Goal: Task Accomplishment & Management: Manage account settings

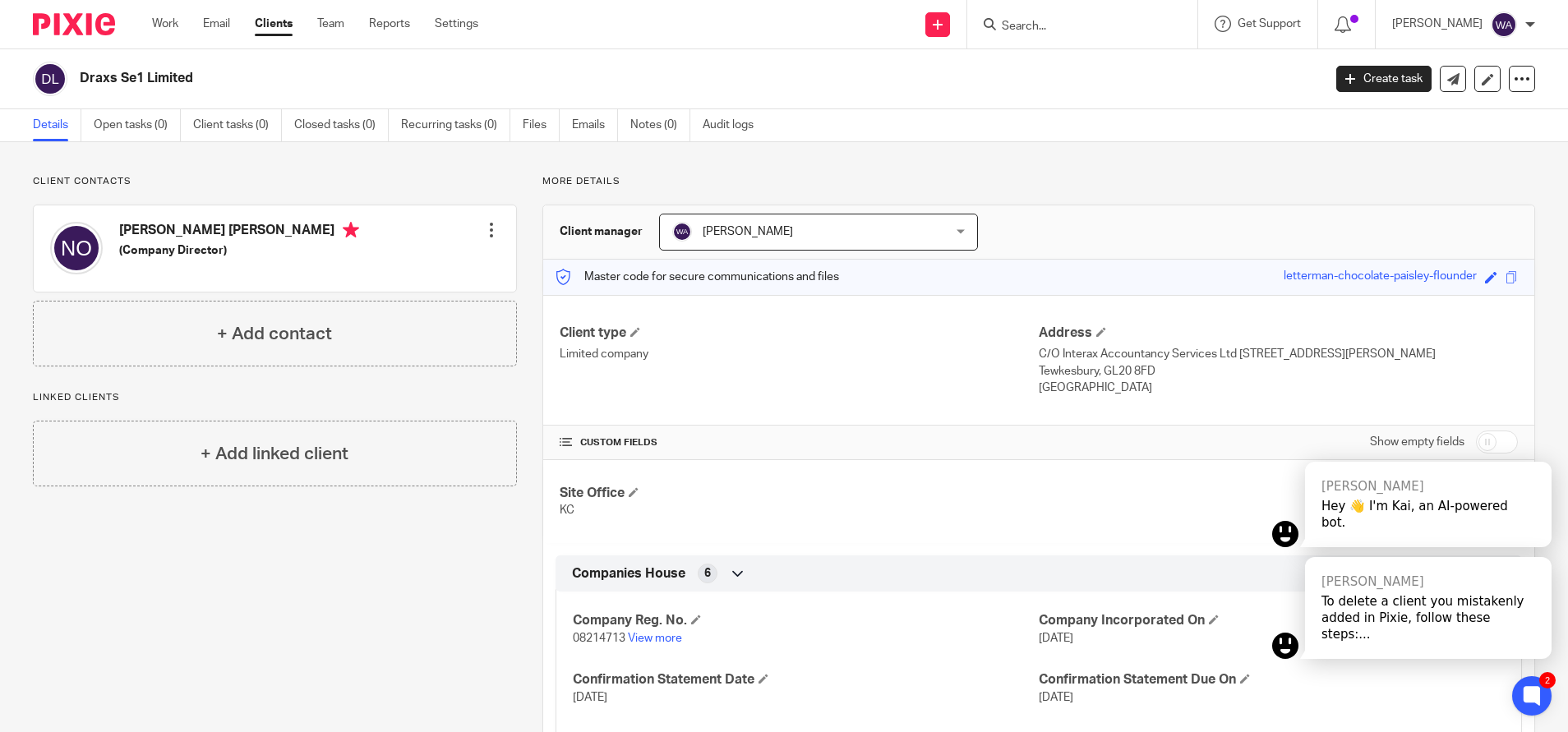
click at [281, 27] on link "Clients" at bounding box center [274, 24] width 37 height 16
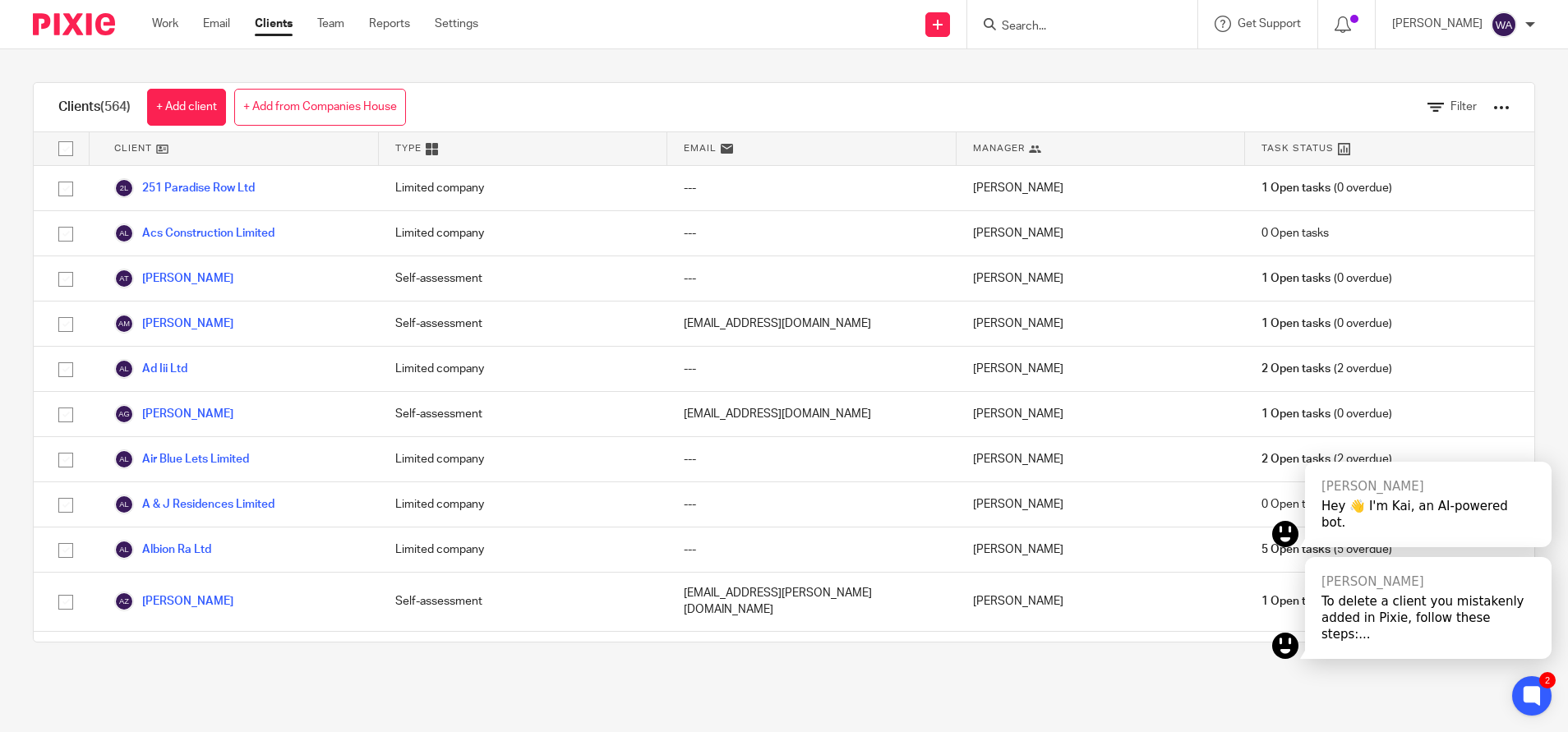
click at [1098, 23] on input "Search" at bounding box center [1074, 27] width 148 height 15
click at [1089, 24] on input "amhc" at bounding box center [1074, 27] width 148 height 15
paste input "Beyond The Lines London Ltd"
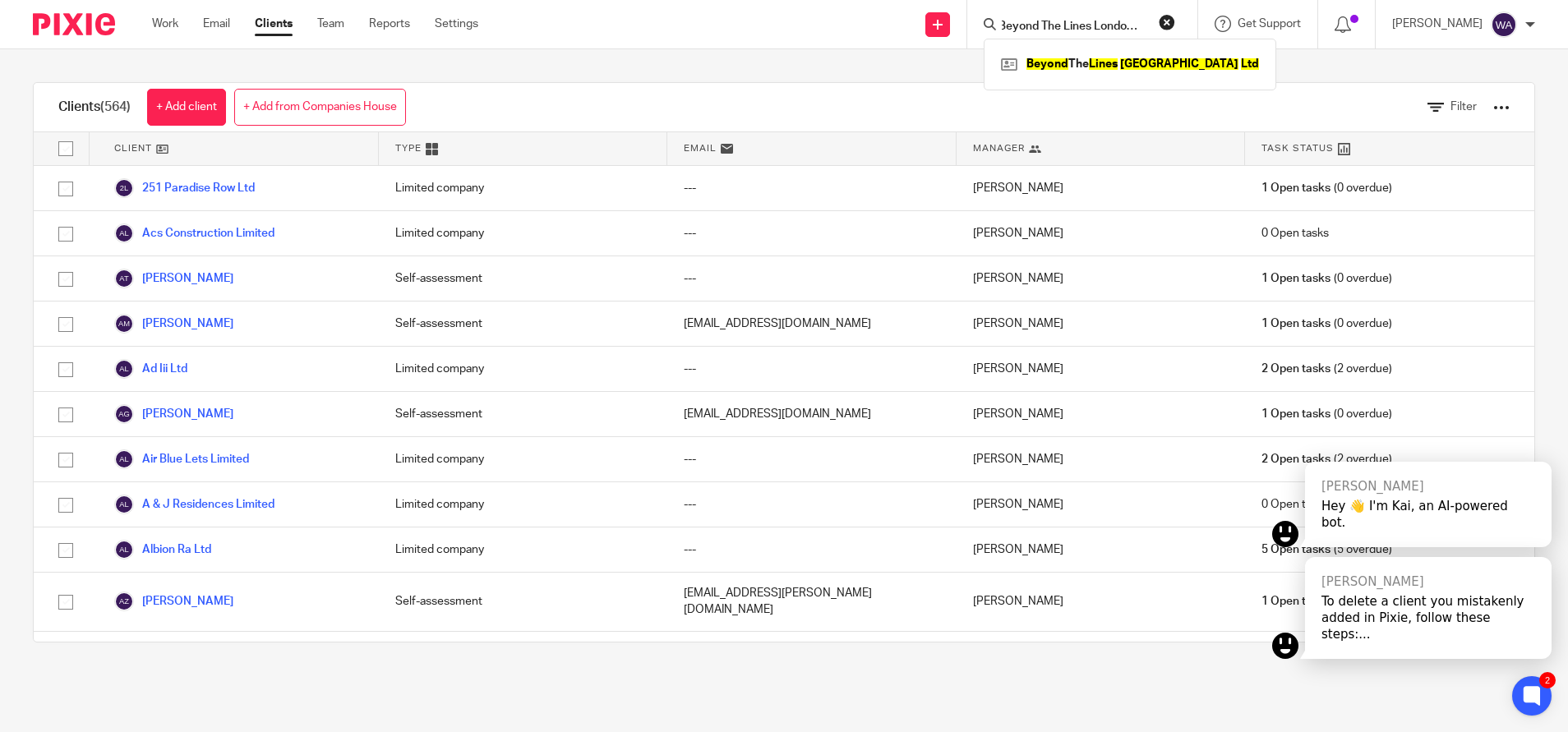
scroll to position [0, 5]
type input "Beyond The Lines London Lt"
click at [1098, 53] on link at bounding box center [1130, 64] width 266 height 25
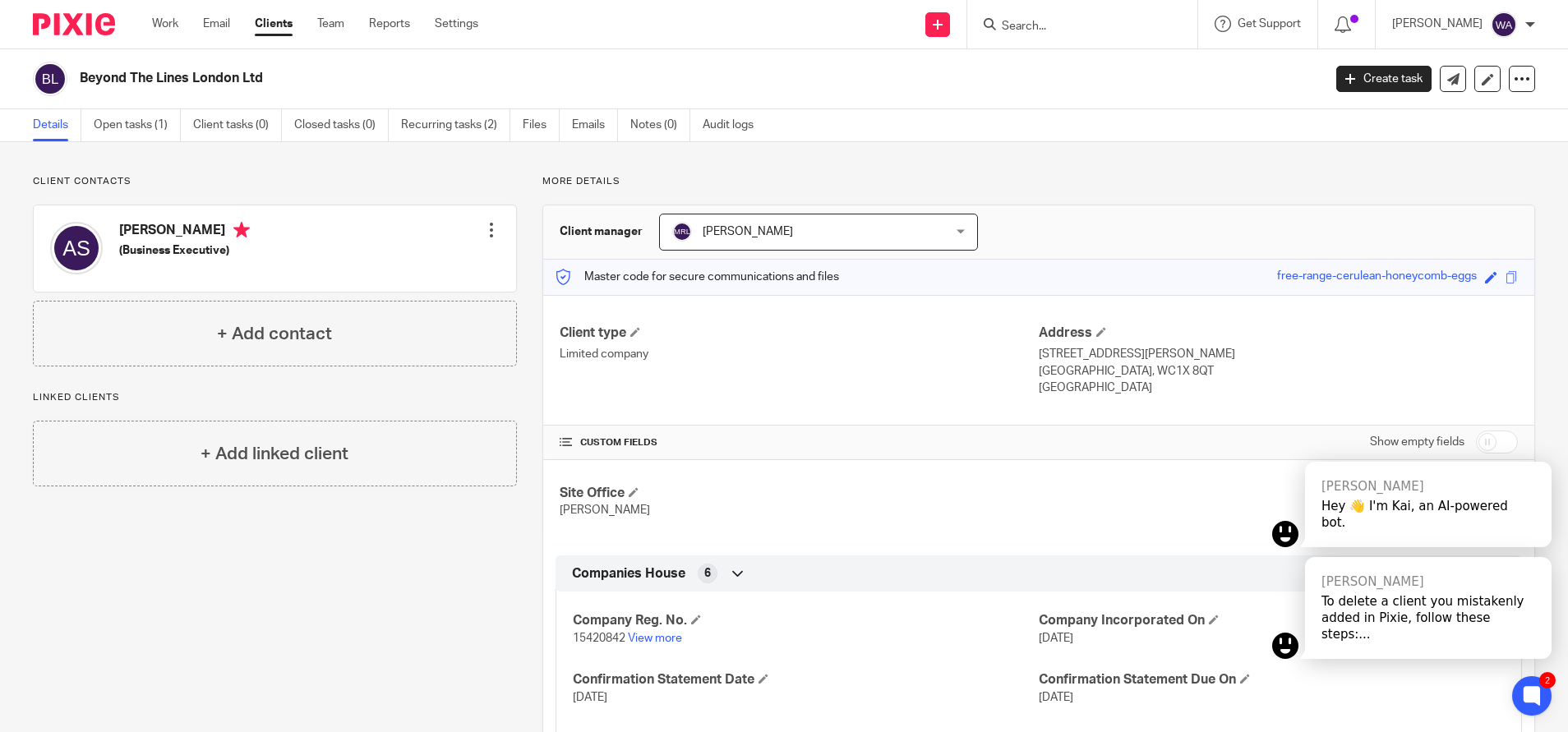
click at [1074, 23] on input "Search" at bounding box center [1074, 27] width 148 height 15
paste input "Centre Of Hispanic Studies Ltd."
type input "Centre Of Hispanic Studies Ltd."
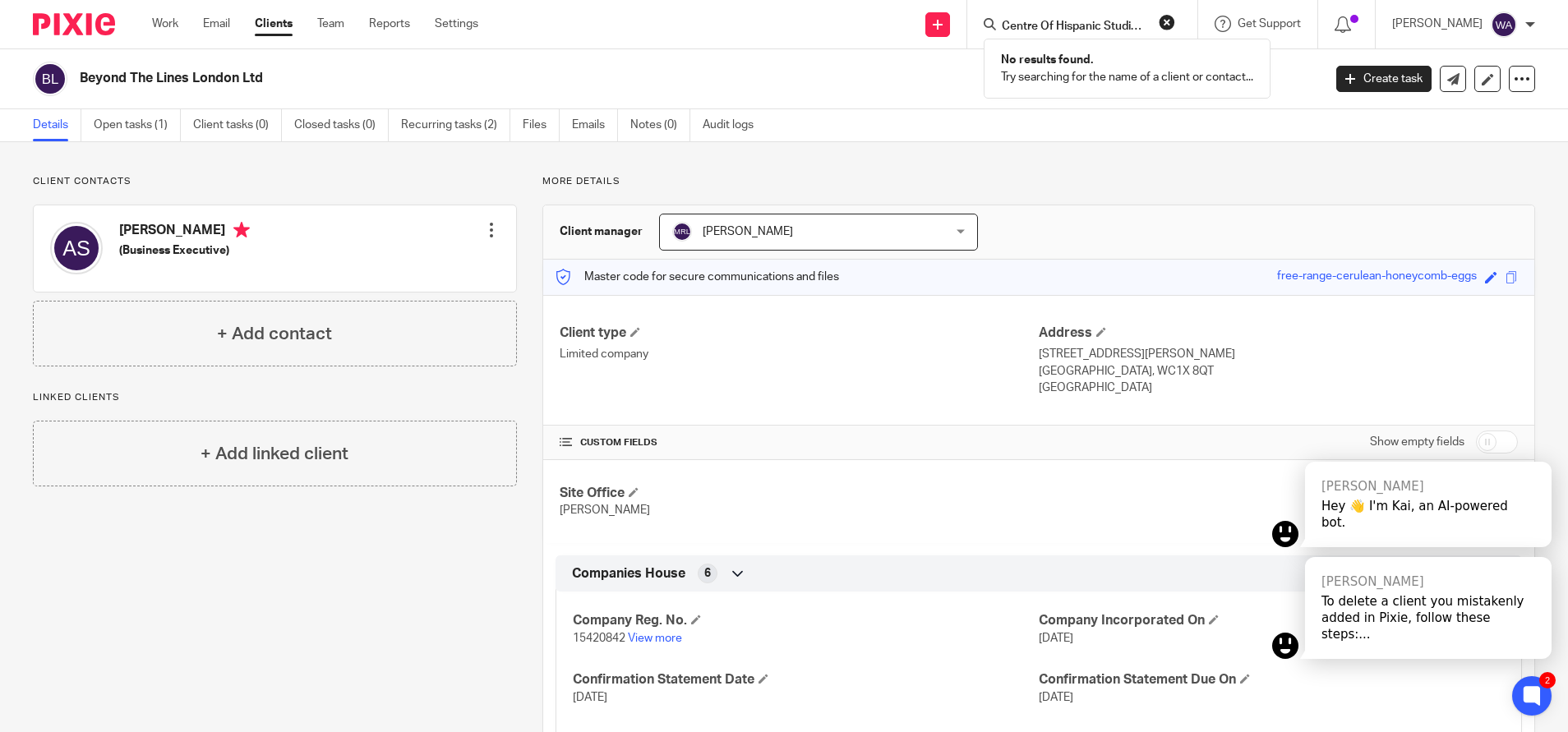
click at [275, 27] on link "Clients" at bounding box center [274, 24] width 37 height 16
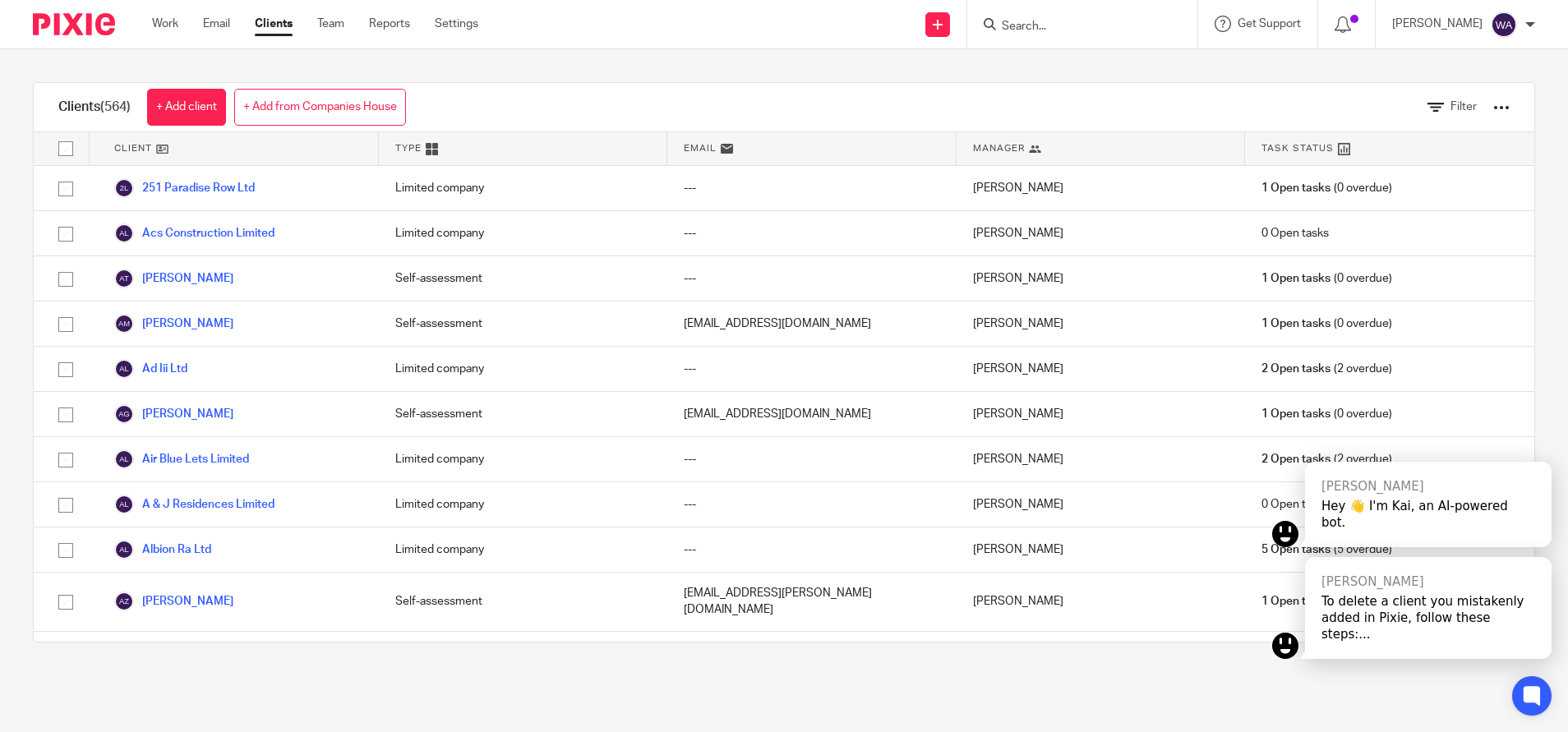
click at [1065, 14] on form at bounding box center [1088, 24] width 175 height 20
click at [1055, 20] on input "Search" at bounding box center [1074, 27] width 148 height 15
paste input "Centre Of Hispanic Studies Ltd."
paste input "Brt Services Ltd"
paste input "Pasta In A Box"
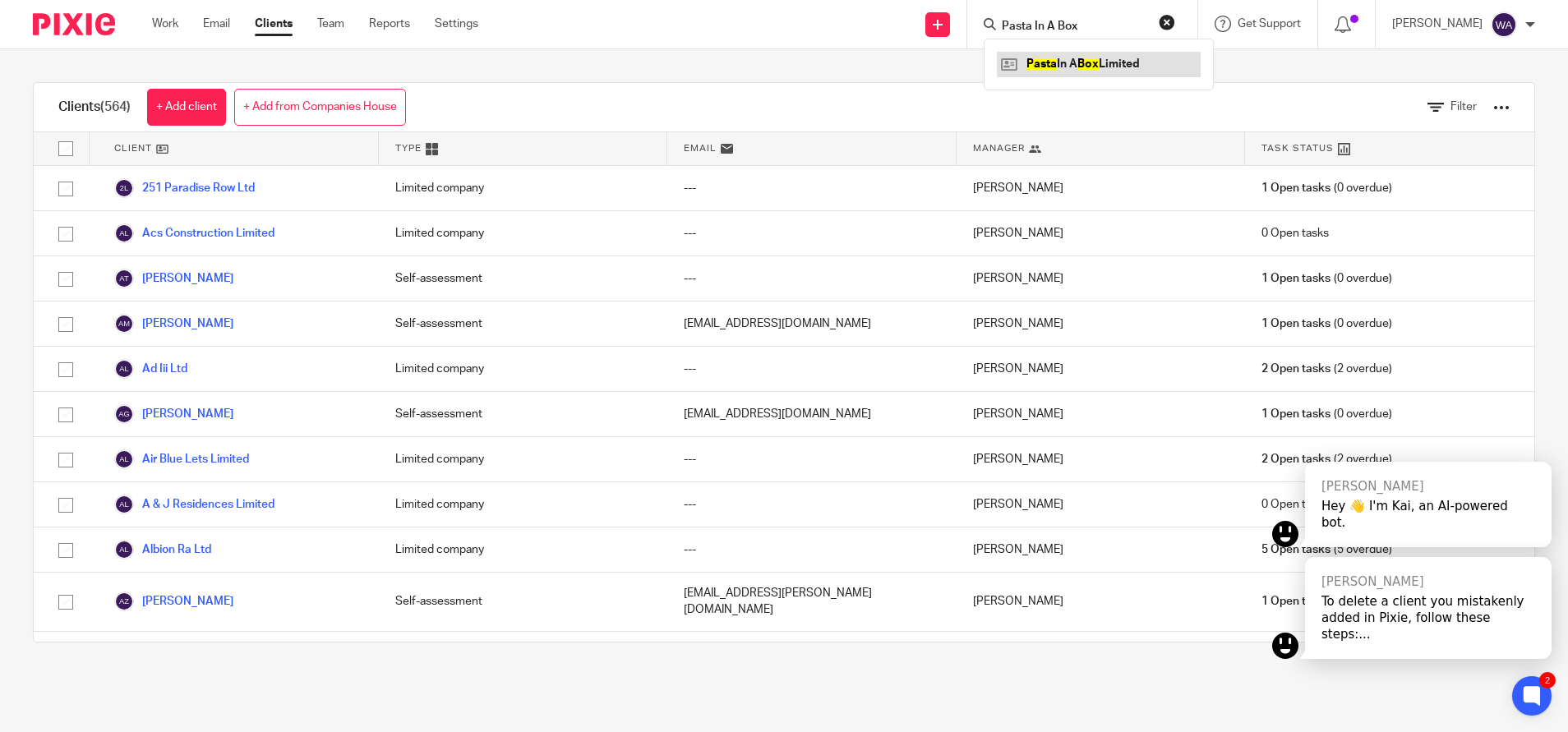
click at [1097, 63] on link at bounding box center [1098, 64] width 204 height 25
click at [1082, 30] on input "Pasta In A Box" at bounding box center [1074, 27] width 148 height 15
click at [1092, 62] on link at bounding box center [1098, 64] width 204 height 25
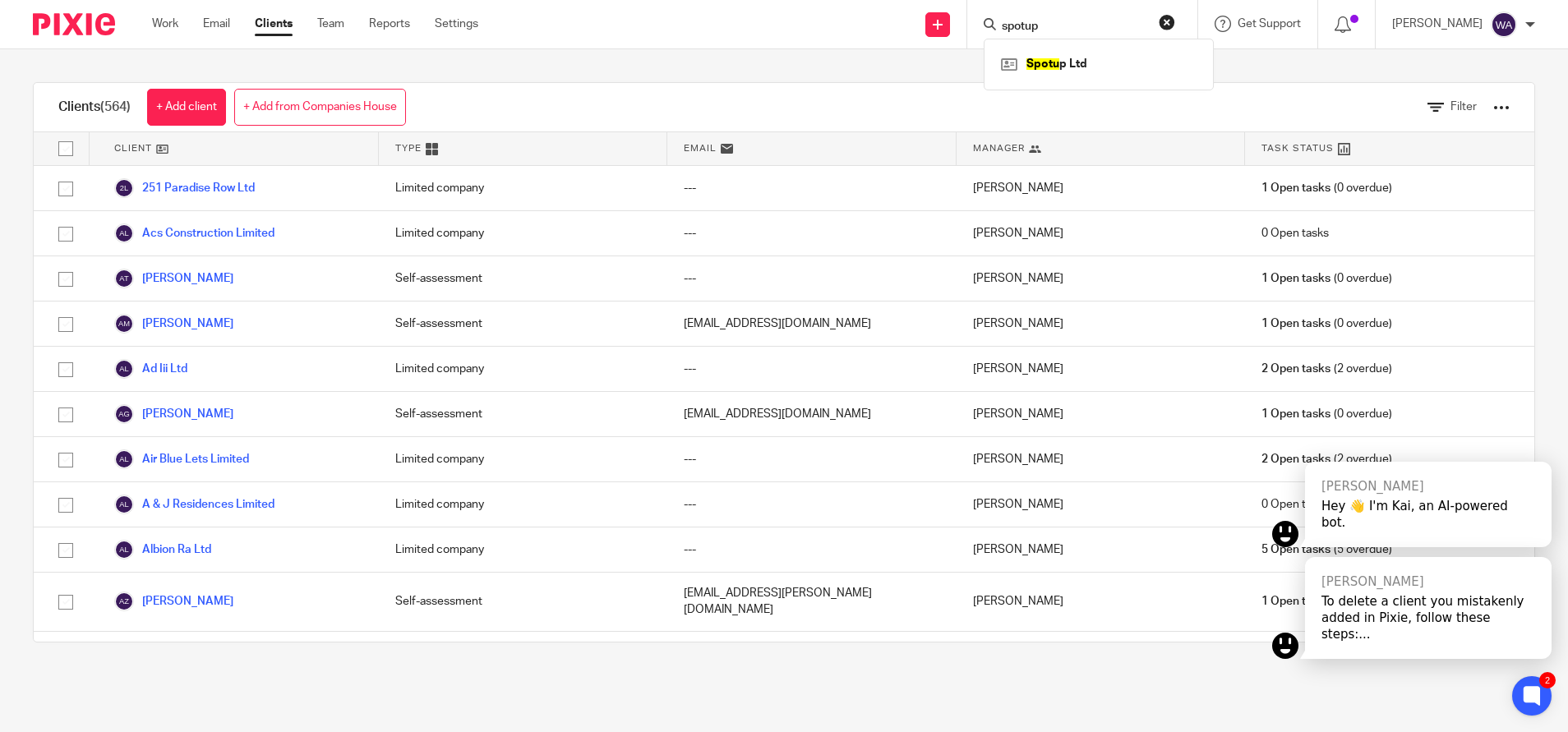
click at [1080, 25] on input "spotup" at bounding box center [1074, 27] width 148 height 15
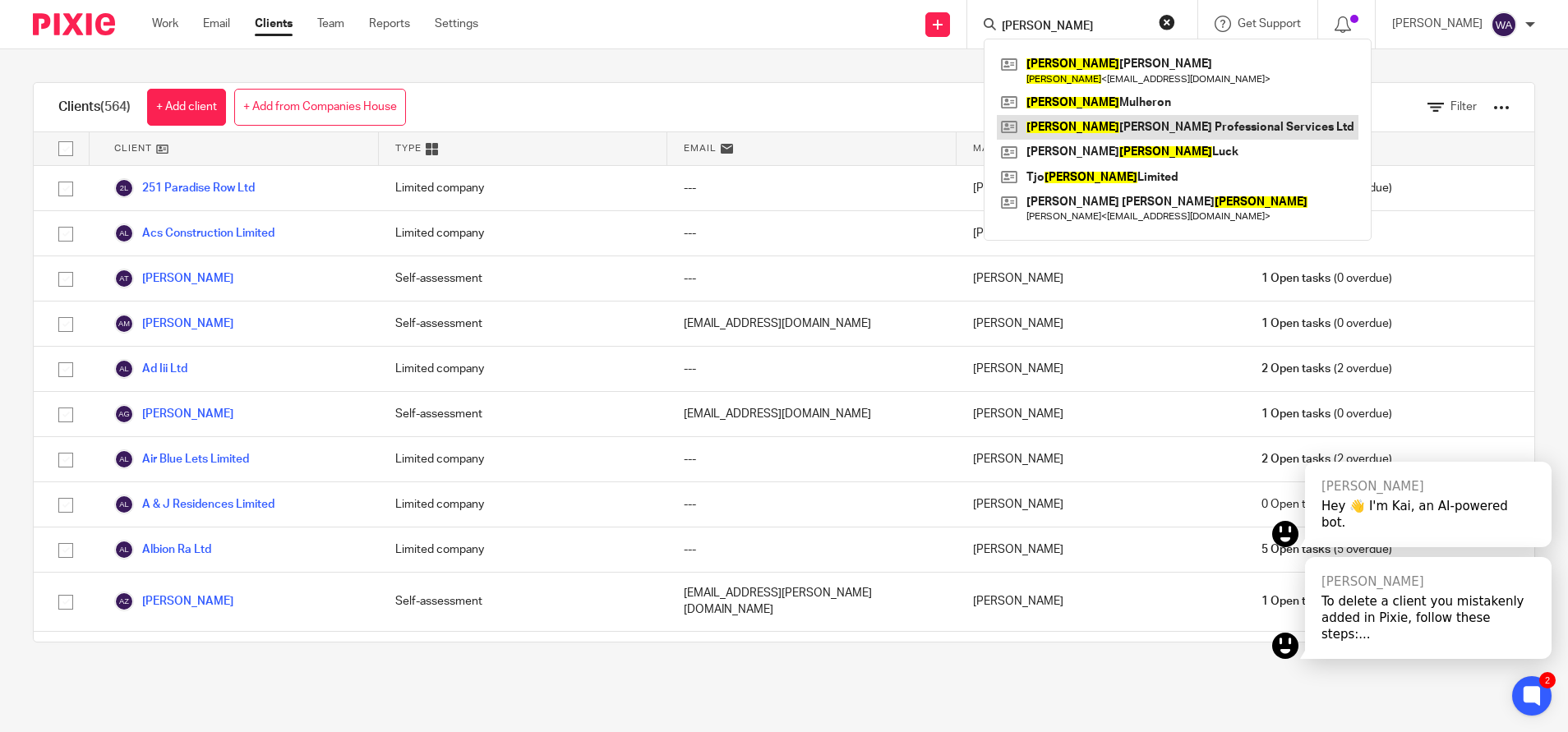
click at [1127, 122] on link at bounding box center [1178, 127] width 362 height 25
click at [1080, 27] on input "stuart" at bounding box center [1074, 27] width 148 height 15
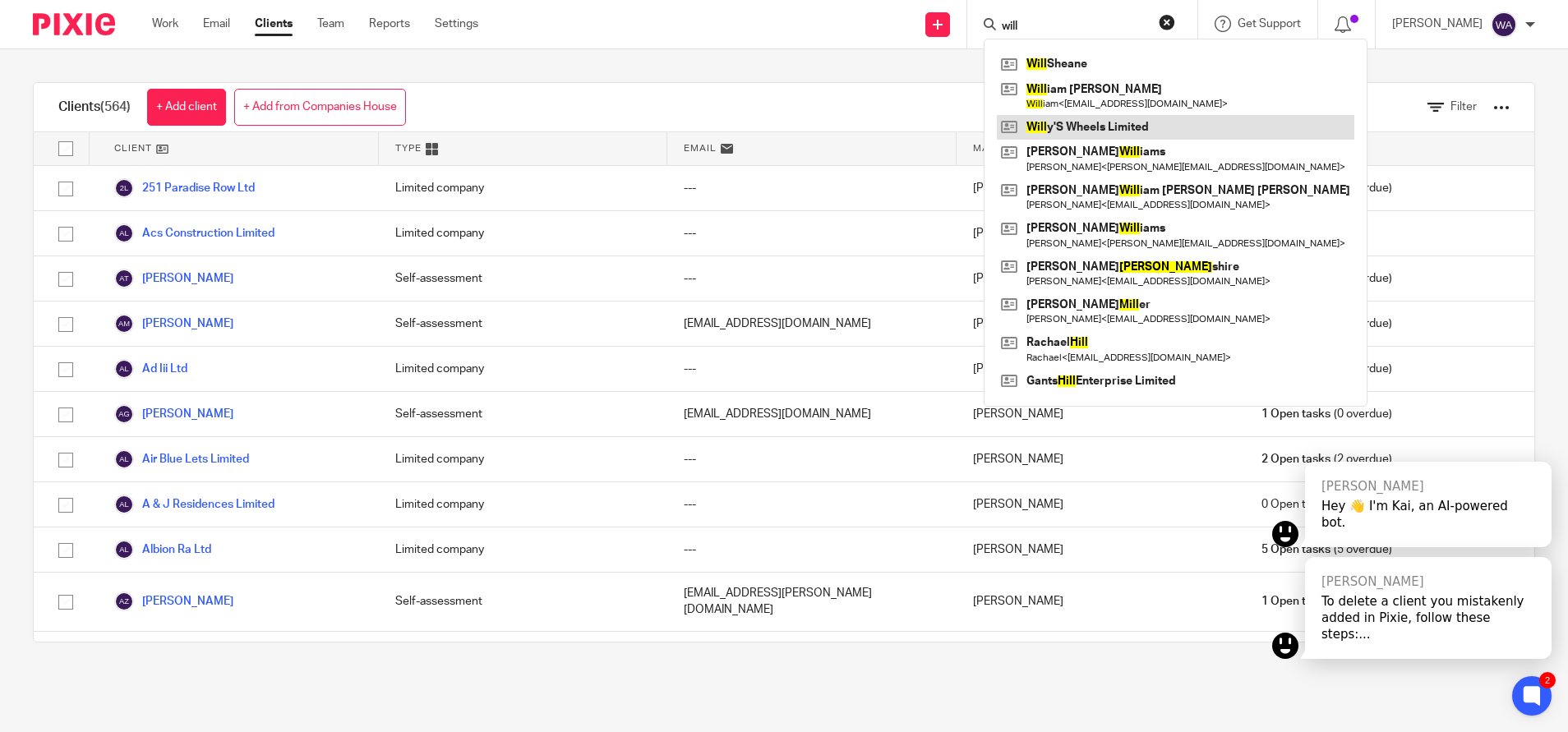
click at [1100, 136] on link at bounding box center [1175, 127] width 357 height 25
click at [1066, 27] on input "will" at bounding box center [1074, 27] width 148 height 15
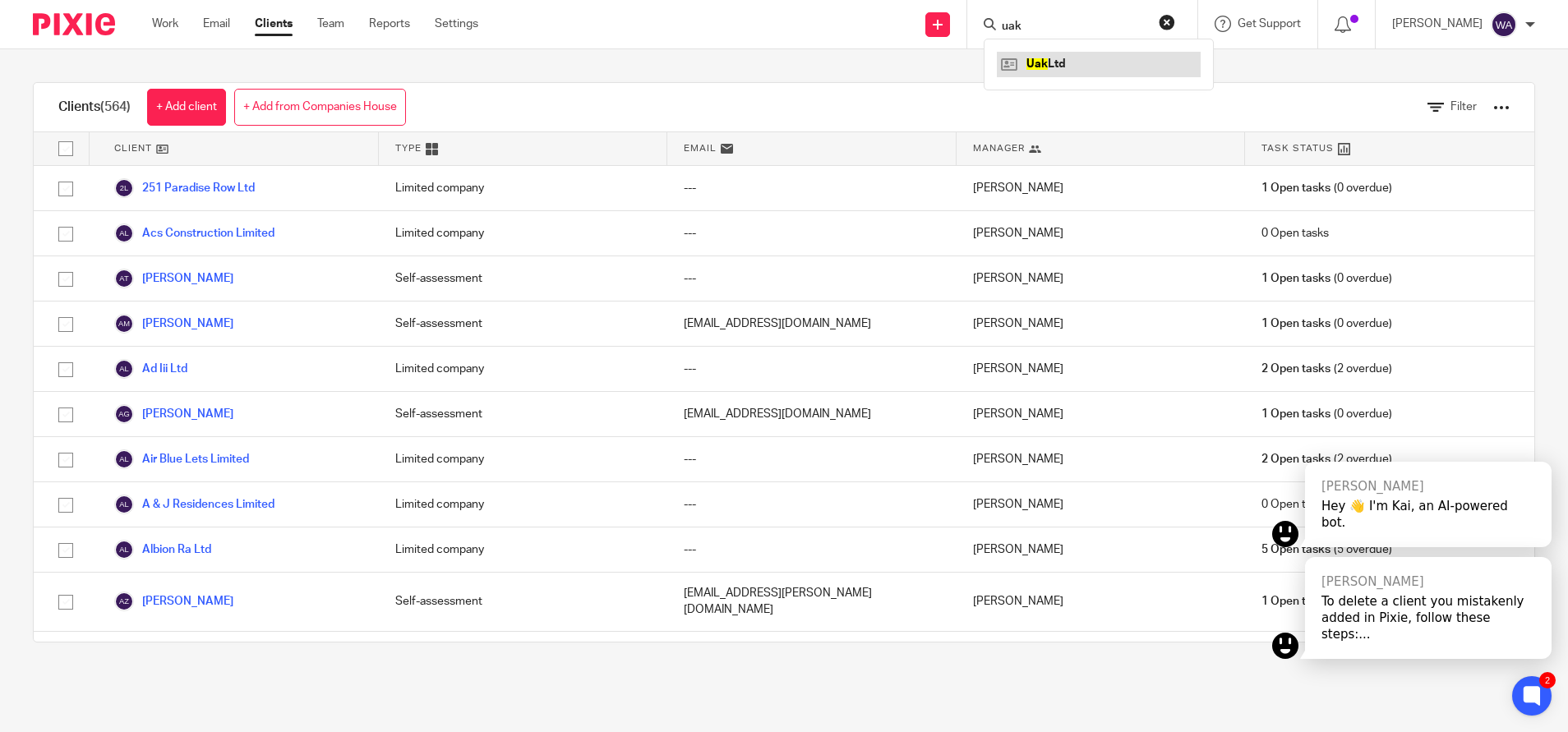
click at [1083, 61] on link at bounding box center [1098, 64] width 204 height 25
click at [1057, 24] on input "uak" at bounding box center [1074, 27] width 148 height 15
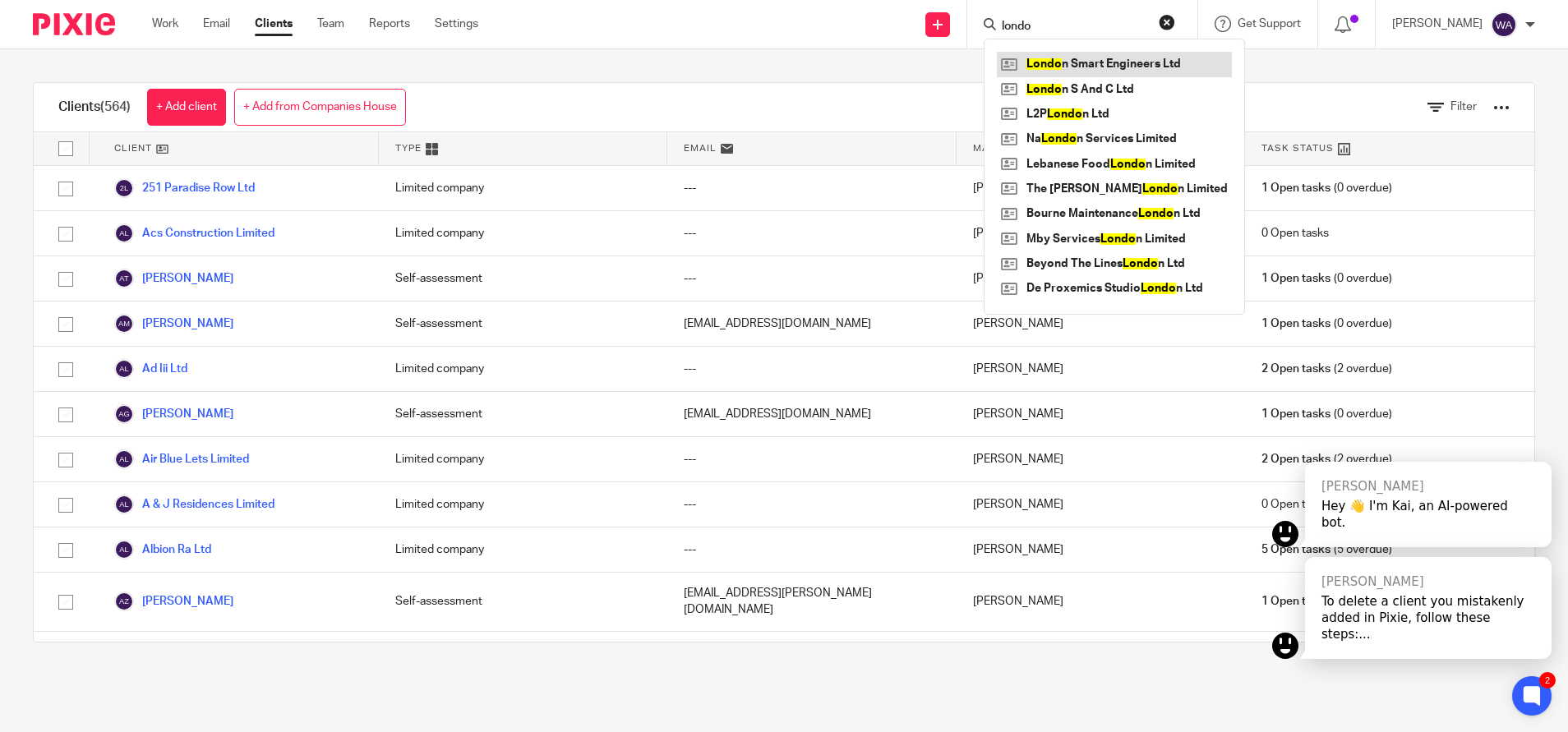
click at [1113, 65] on link at bounding box center [1115, 64] width 235 height 25
click at [1107, 18] on form "londo" at bounding box center [1088, 24] width 175 height 20
click at [1074, 20] on input "londo" at bounding box center [1074, 27] width 148 height 15
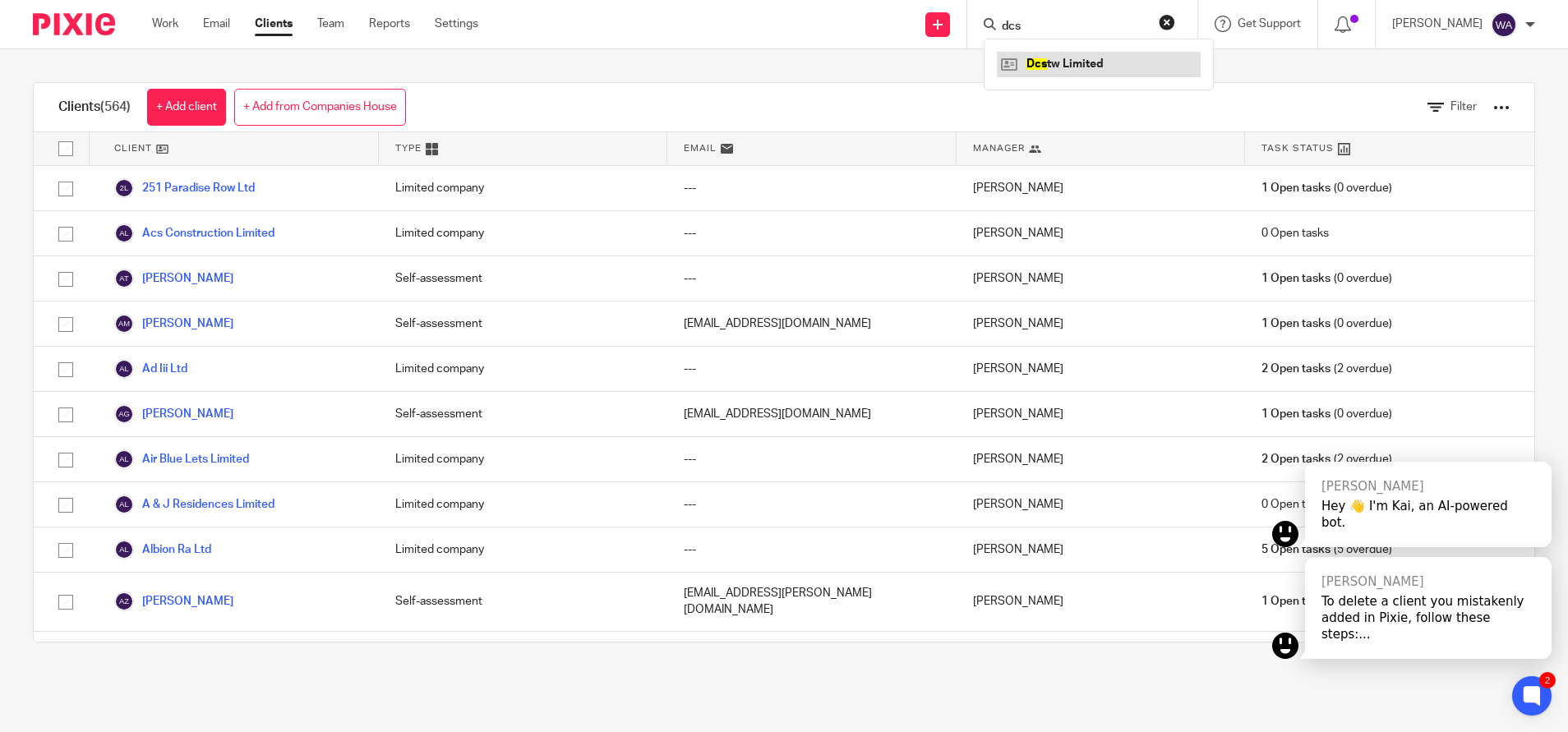
type input "dcs"
click at [1084, 58] on link at bounding box center [1098, 64] width 204 height 25
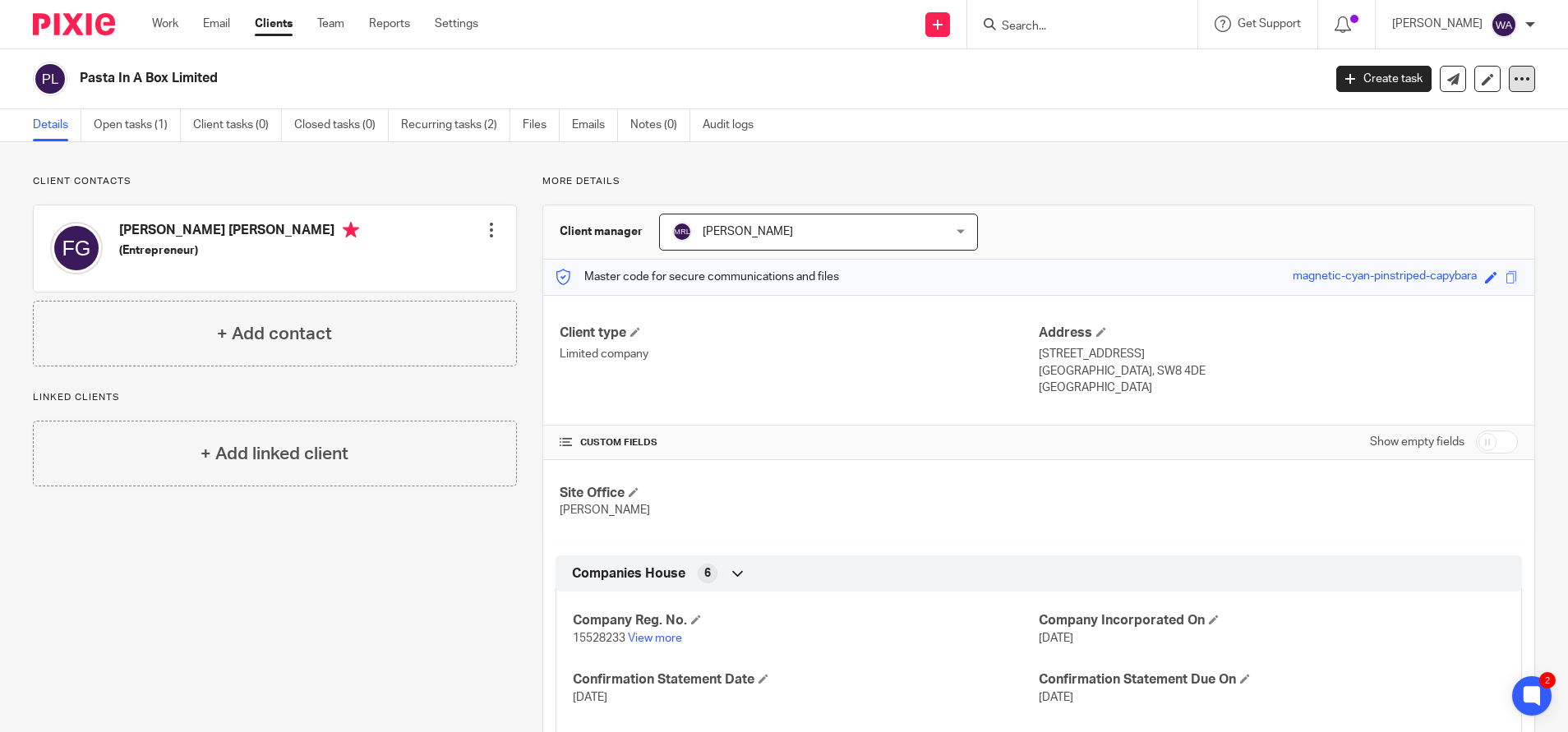
click at [1514, 82] on icon at bounding box center [1522, 78] width 16 height 16
click at [1397, 189] on button "Archive client" at bounding box center [1413, 191] width 182 height 21
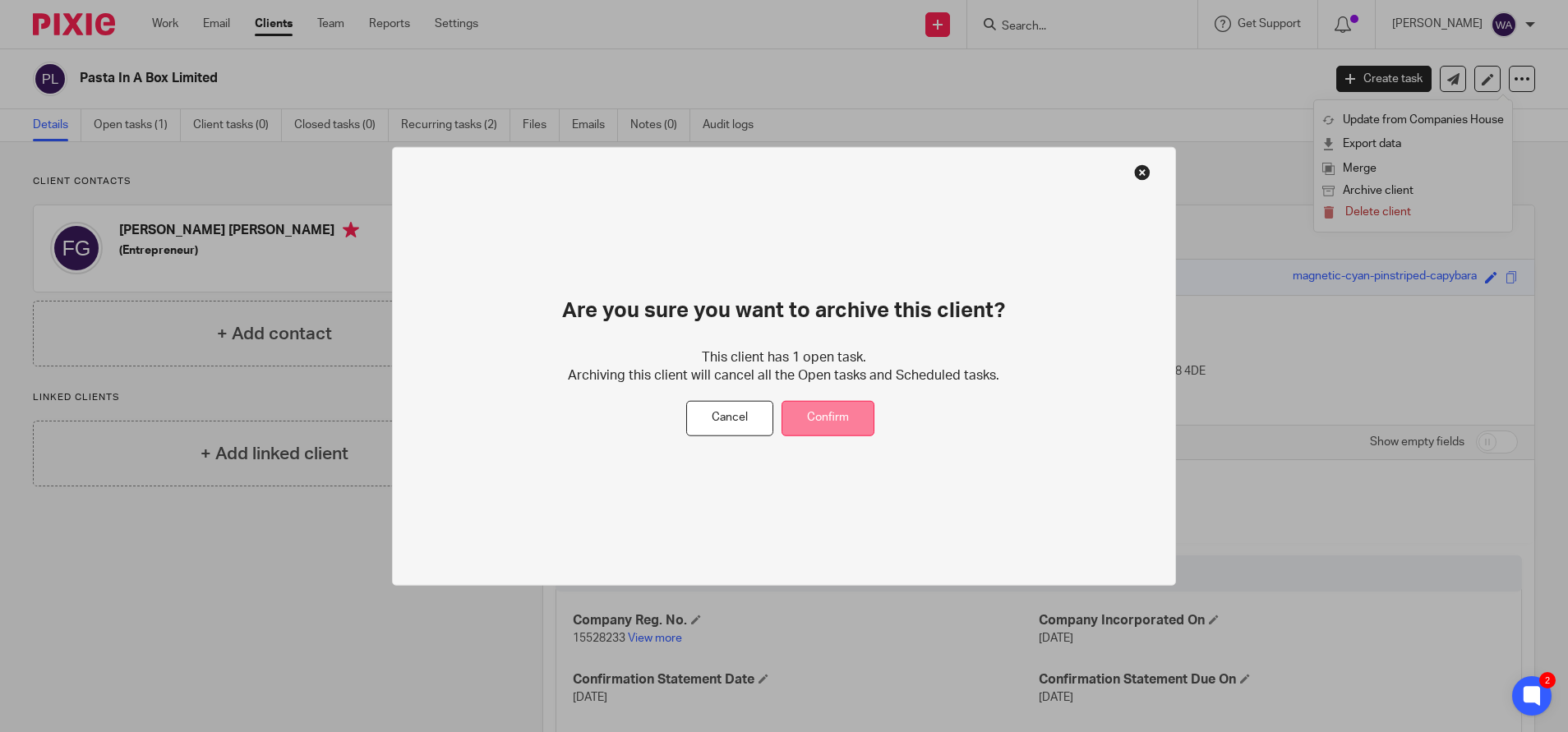
click at [842, 409] on button "Confirm" at bounding box center [828, 419] width 93 height 36
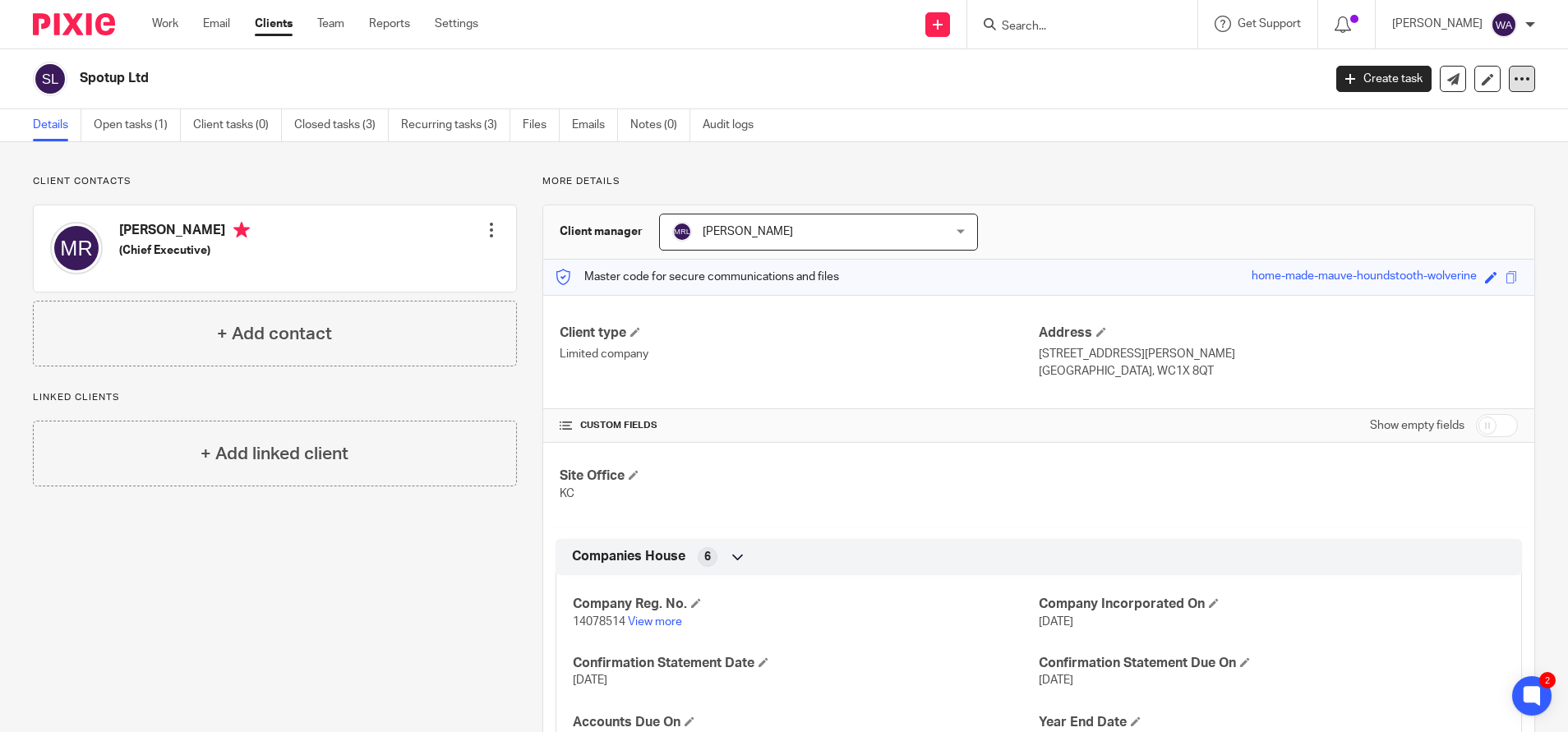
click at [1514, 82] on icon at bounding box center [1522, 78] width 16 height 16
click at [1392, 189] on button "Archive client" at bounding box center [1413, 191] width 182 height 21
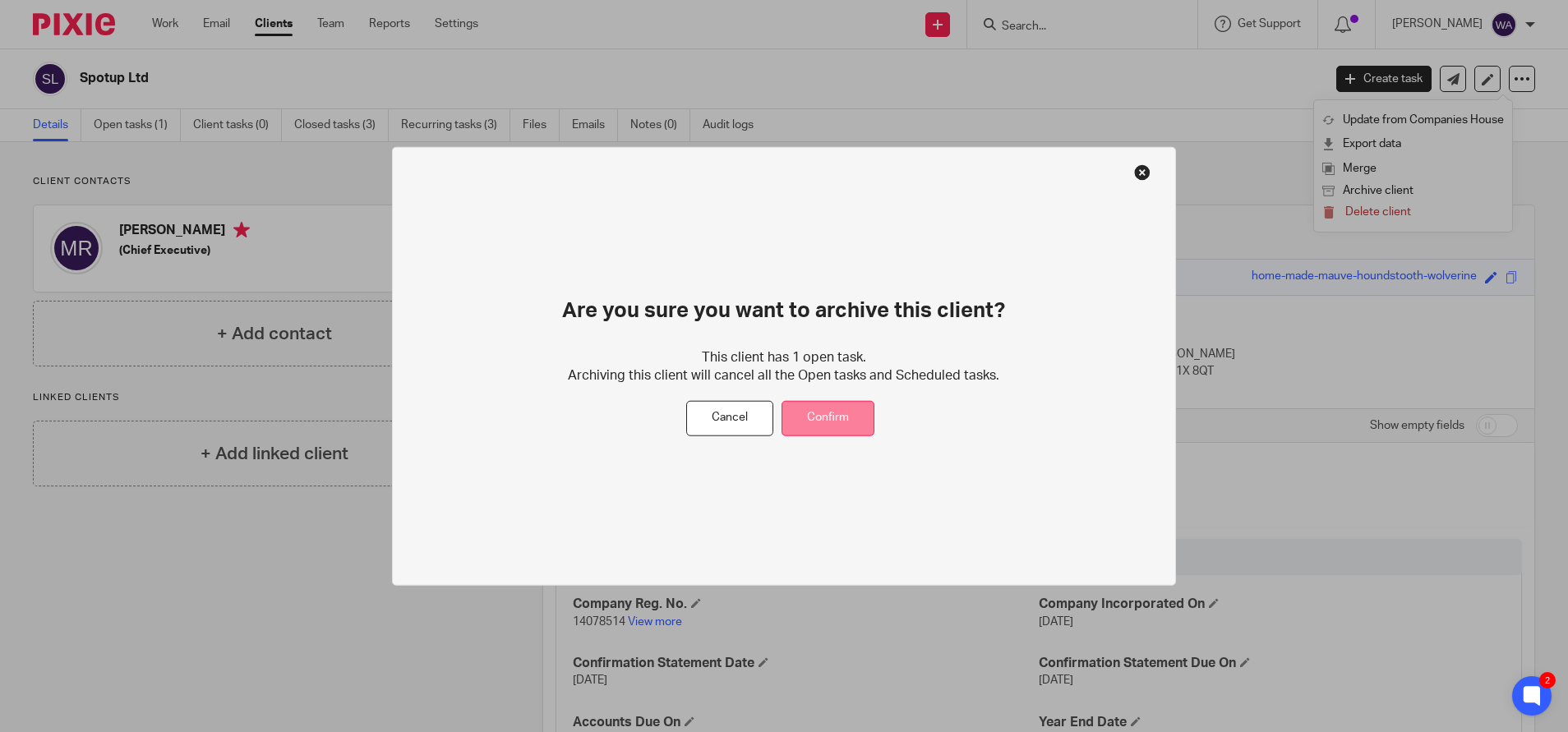
click at [847, 411] on button "Confirm" at bounding box center [828, 419] width 93 height 36
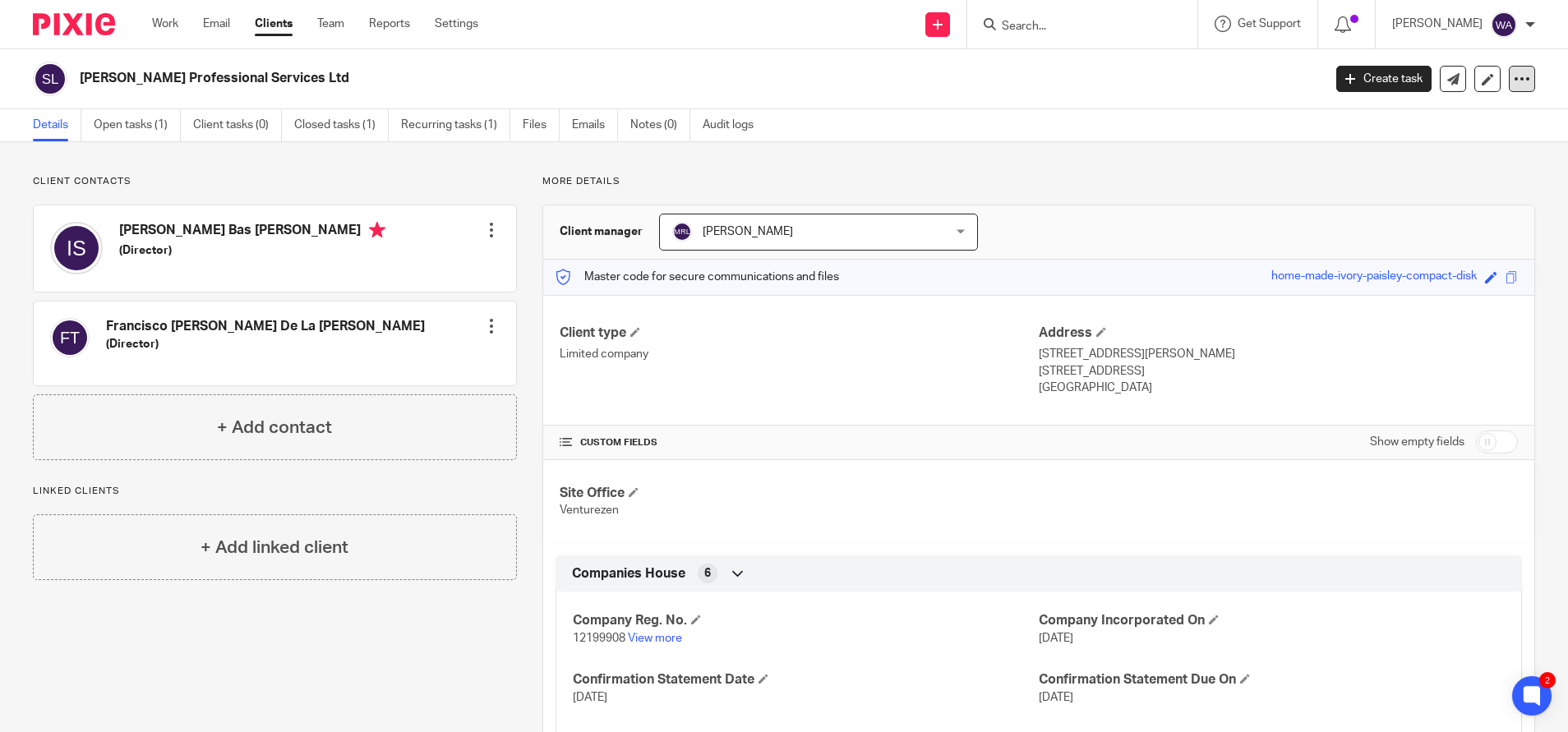
click at [1514, 74] on icon at bounding box center [1522, 78] width 16 height 16
click at [1384, 188] on button "Archive client" at bounding box center [1413, 191] width 182 height 21
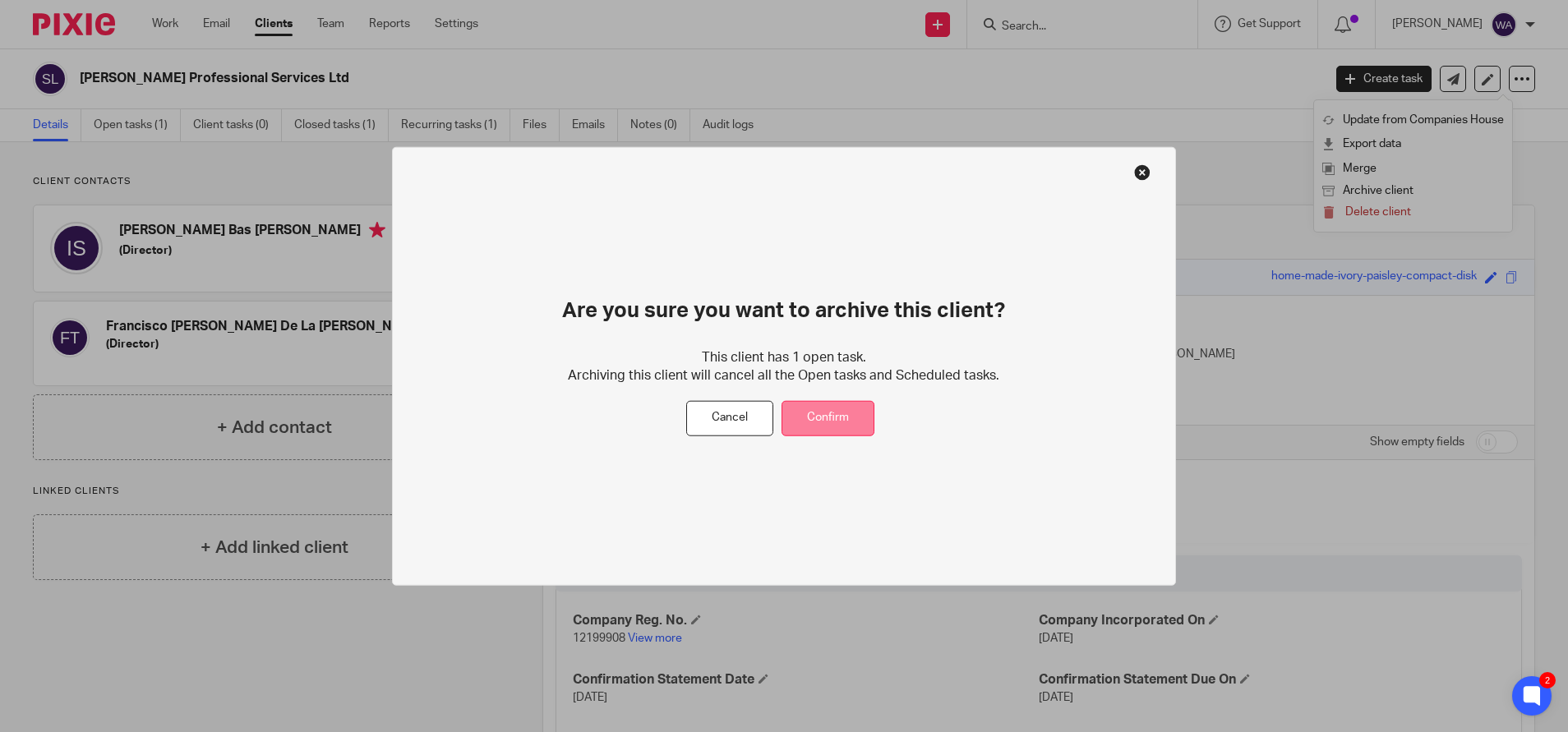
click at [838, 422] on button "Confirm" at bounding box center [828, 419] width 93 height 36
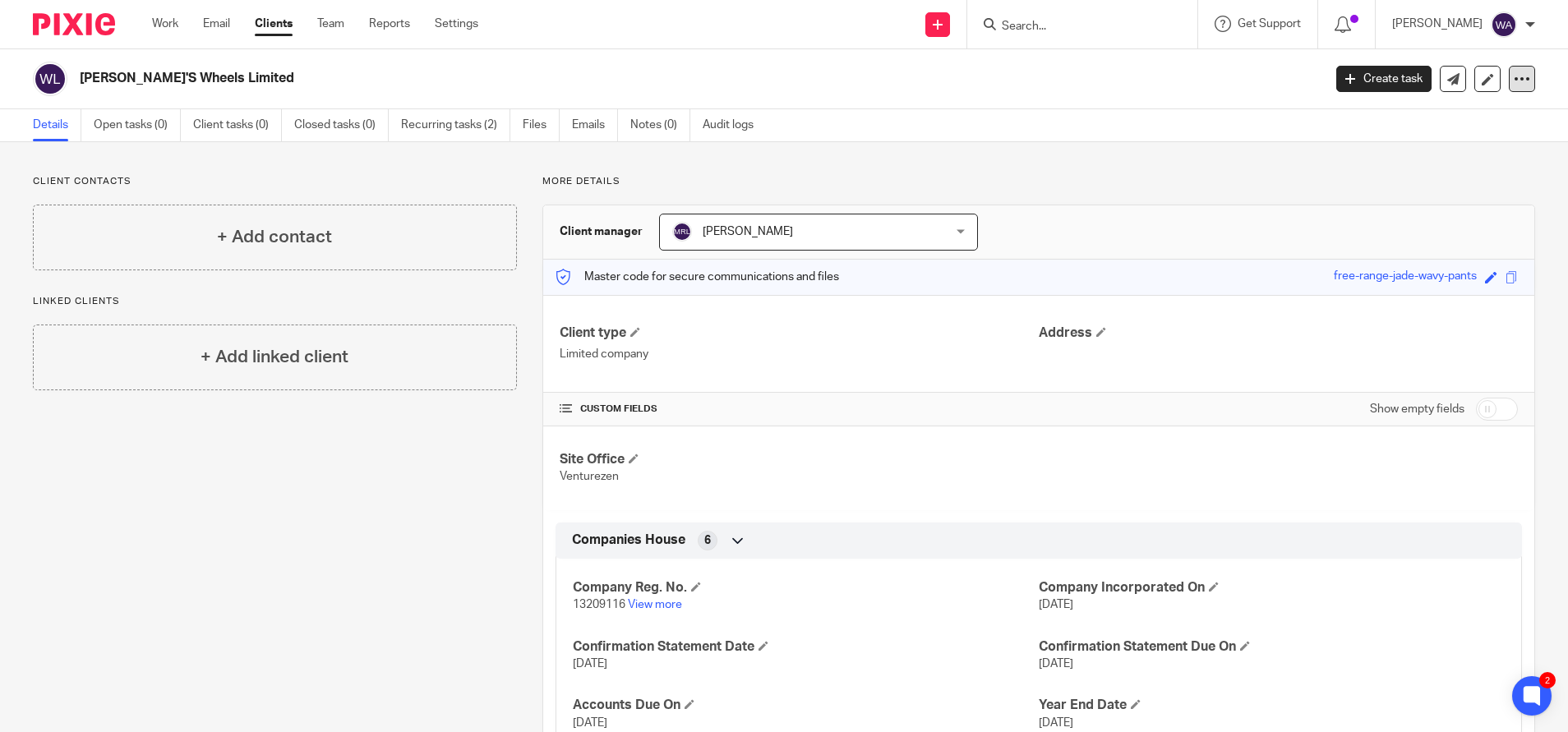
click at [1514, 82] on icon at bounding box center [1522, 78] width 16 height 16
click at [1376, 187] on button "Archive client" at bounding box center [1413, 191] width 182 height 21
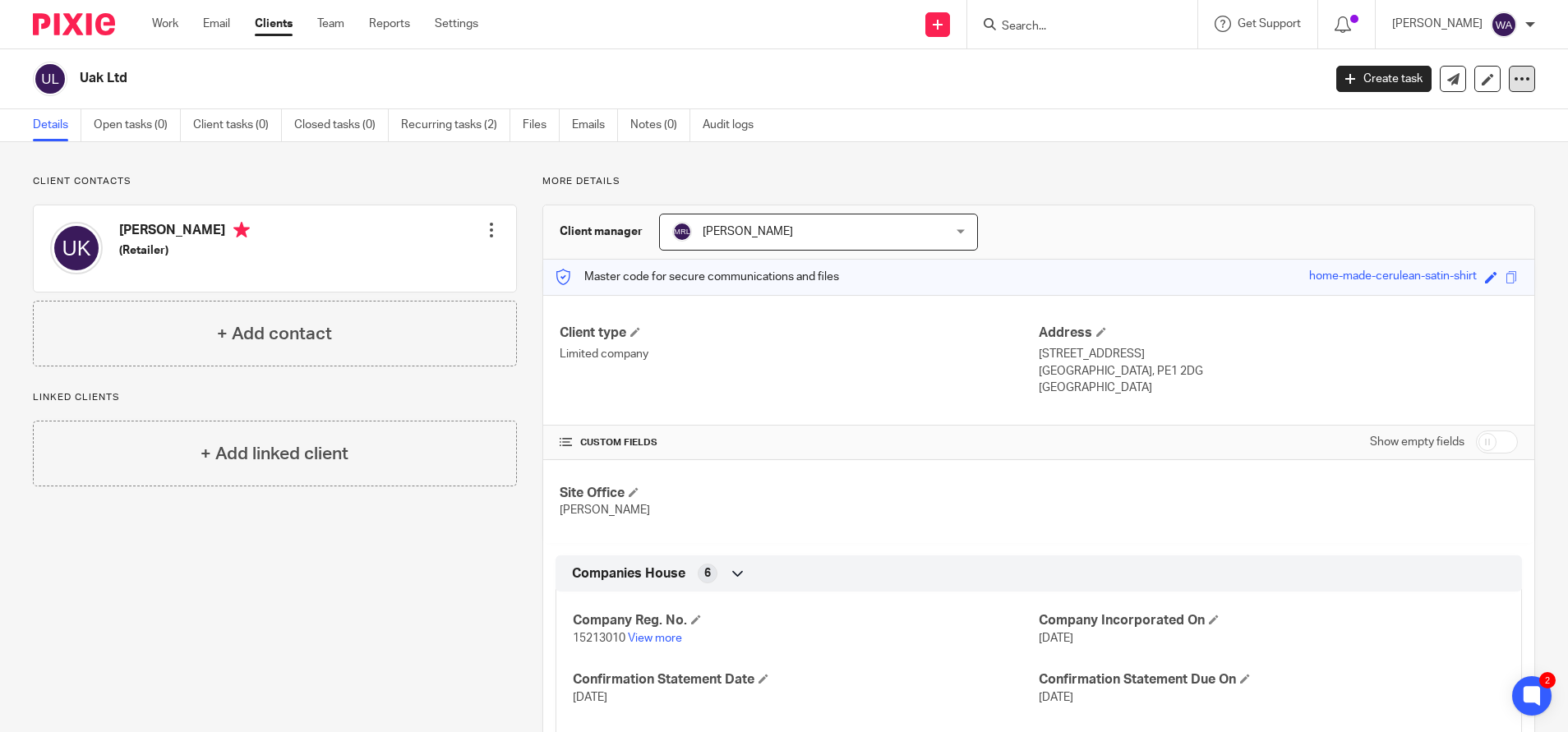
click at [1514, 77] on icon at bounding box center [1522, 78] width 16 height 16
click at [1400, 188] on button "Archive client" at bounding box center [1413, 191] width 182 height 21
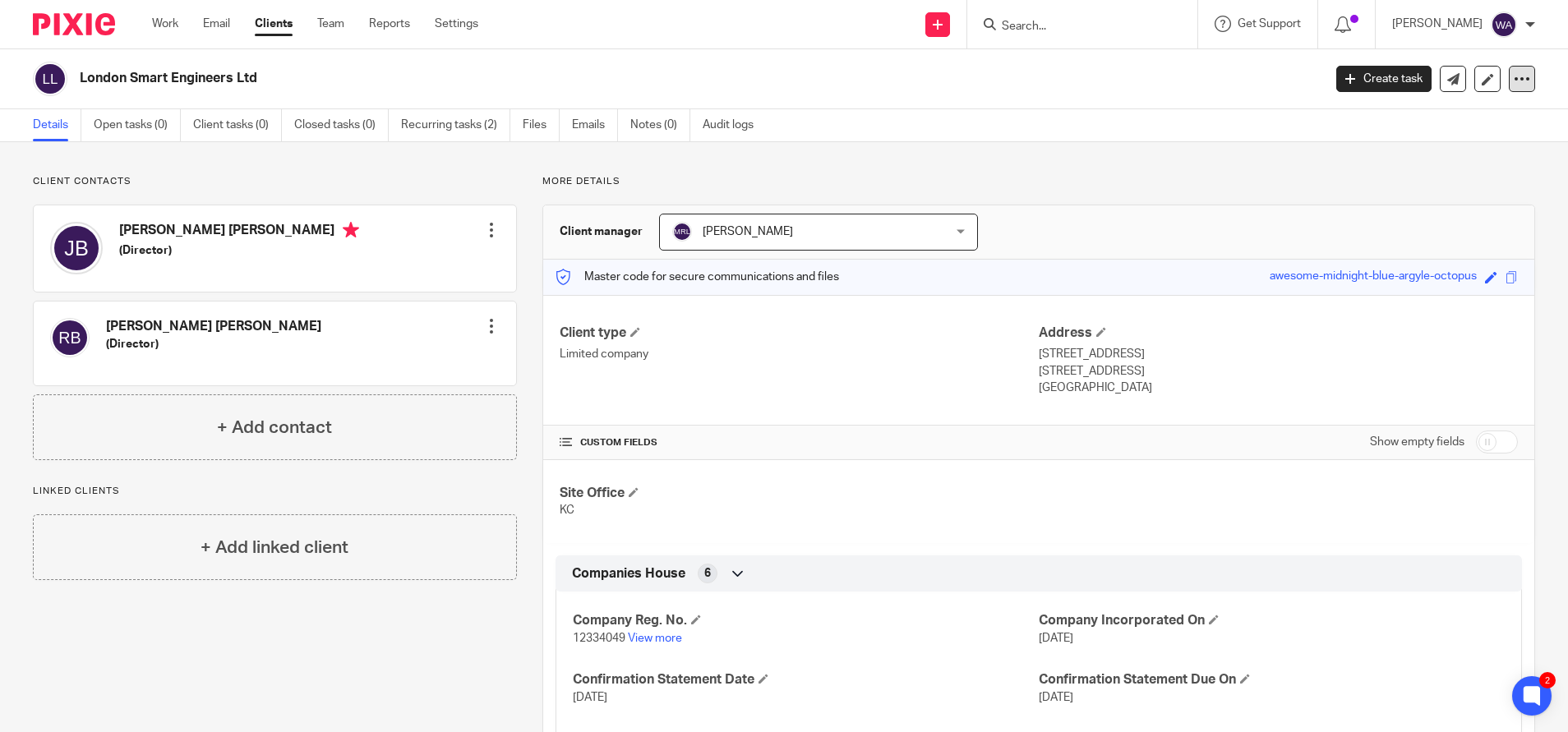
click at [1509, 69] on div at bounding box center [1523, 79] width 27 height 27
click at [1379, 185] on button "Archive client" at bounding box center [1413, 191] width 182 height 21
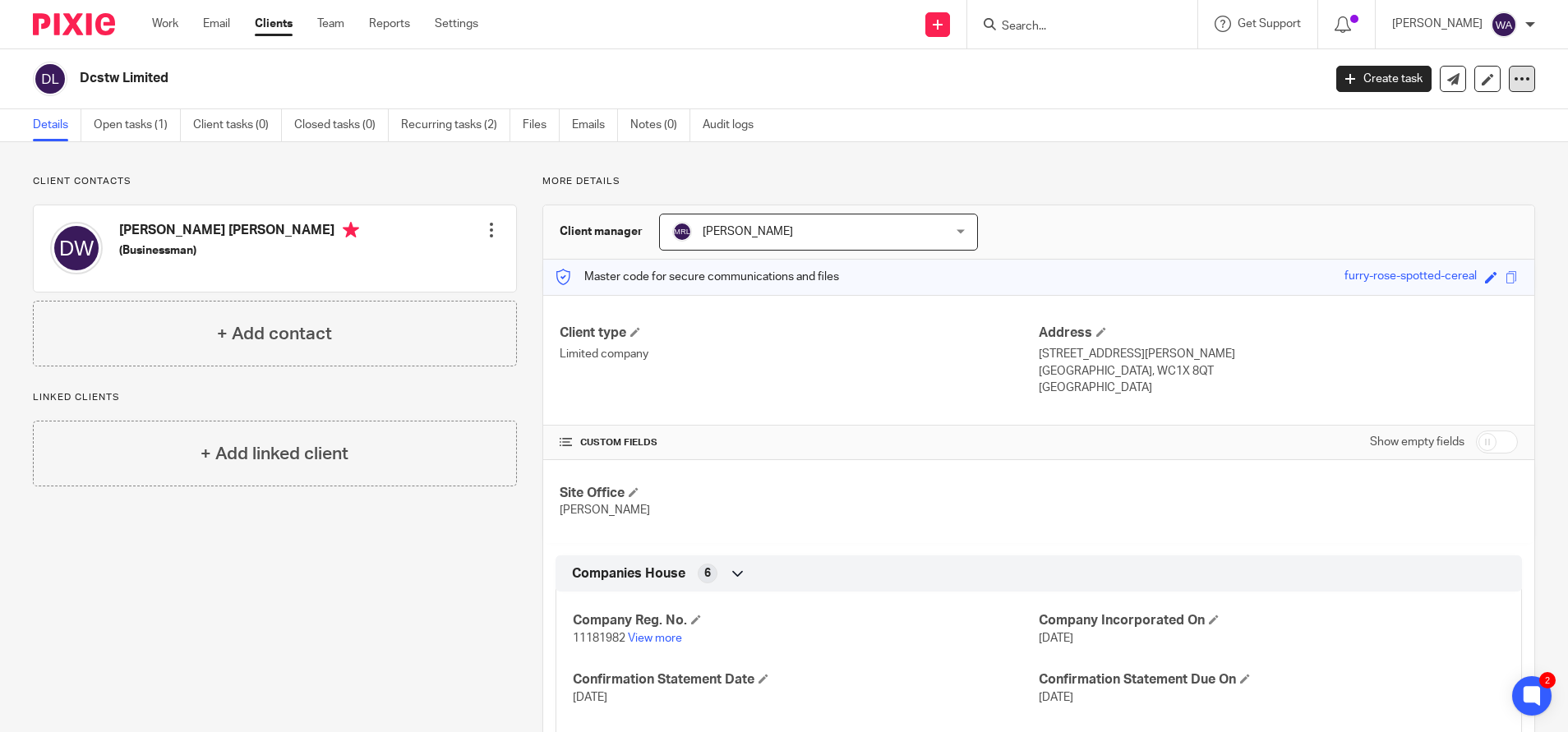
click at [1514, 85] on icon at bounding box center [1522, 78] width 16 height 16
click at [1377, 191] on button "Archive client" at bounding box center [1413, 191] width 182 height 21
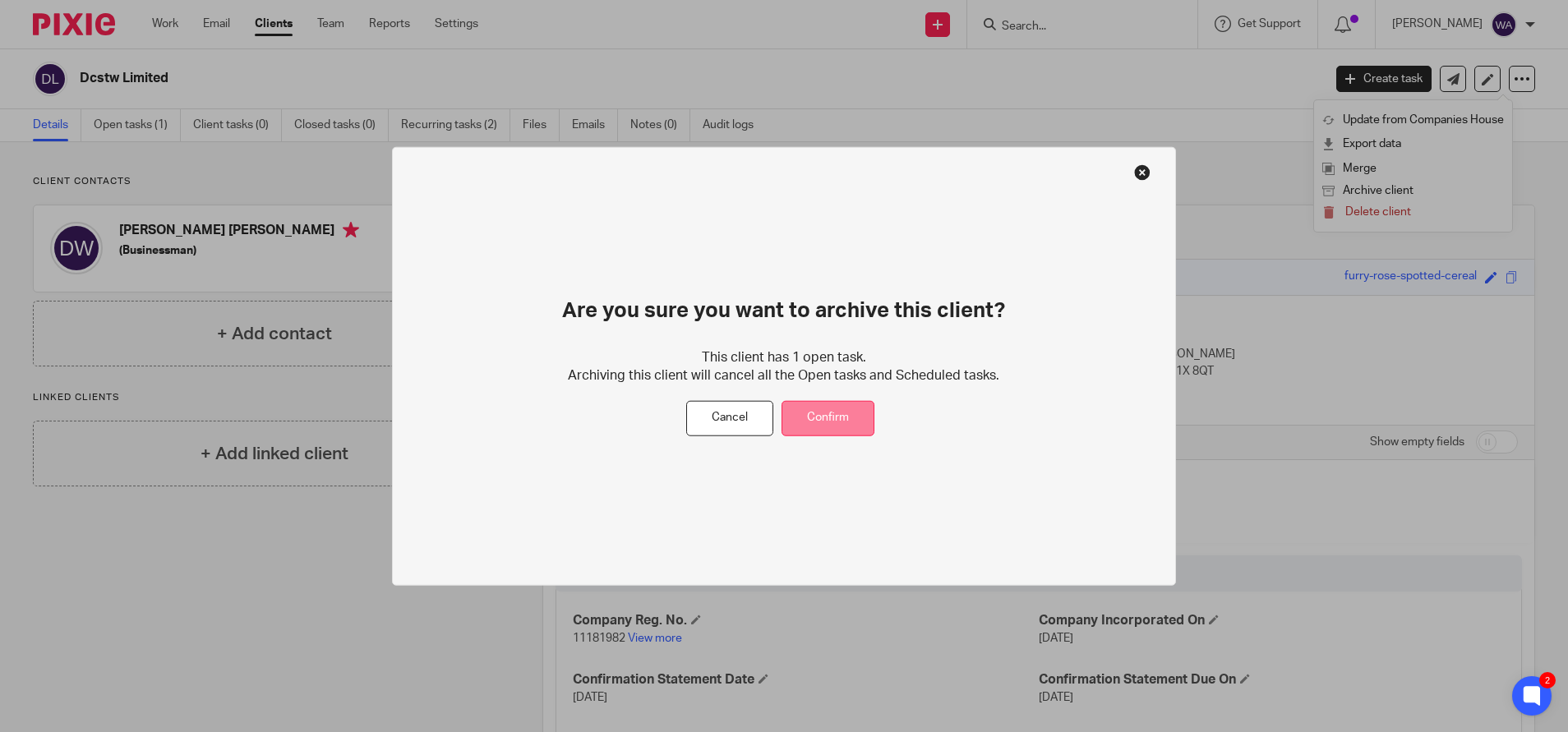
click at [826, 408] on button "Confirm" at bounding box center [828, 419] width 93 height 36
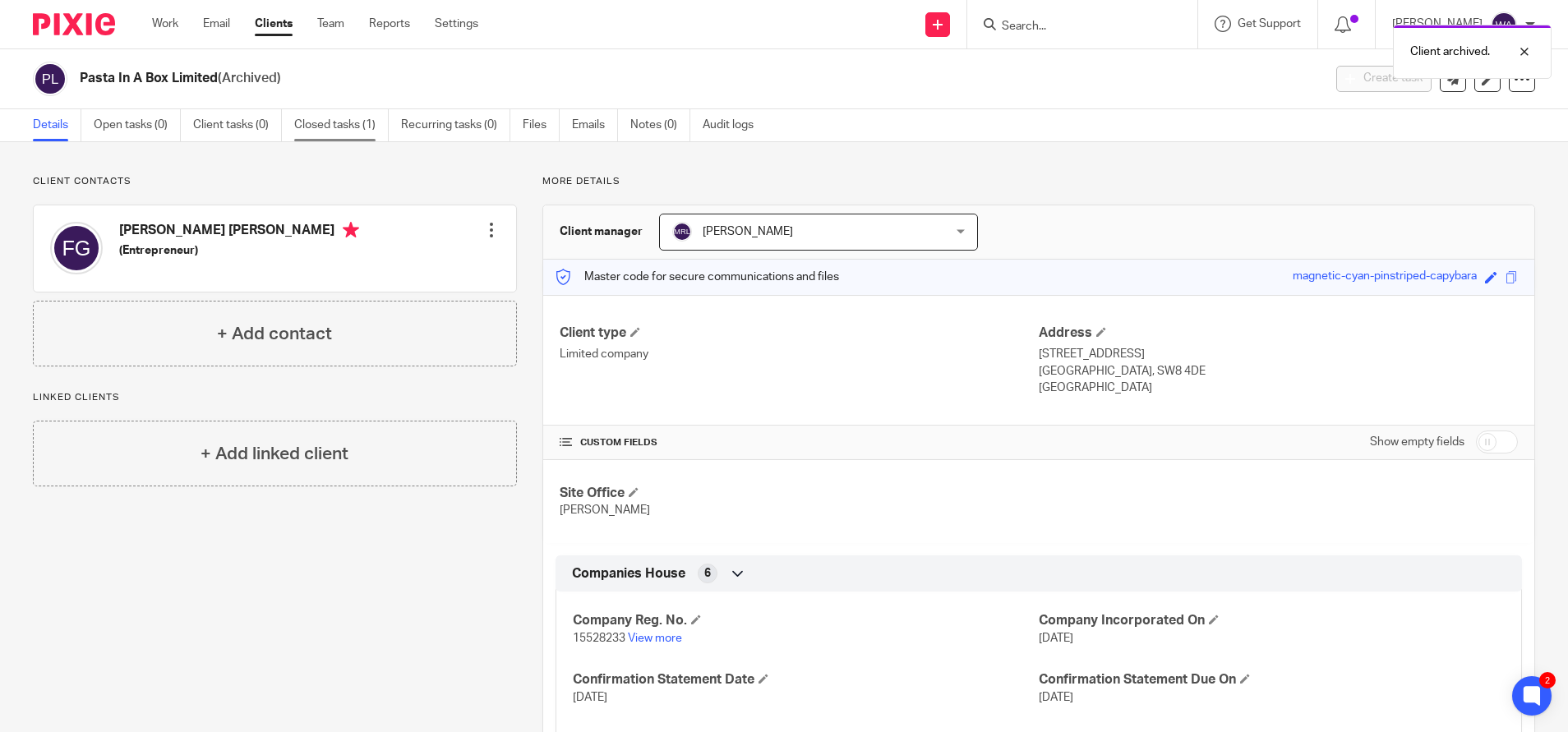
click at [327, 122] on link "Closed tasks (1)" at bounding box center [341, 126] width 94 height 32
click at [314, 122] on link "Closed tasks (1)" at bounding box center [341, 126] width 94 height 32
